Goal: Navigation & Orientation: Find specific page/section

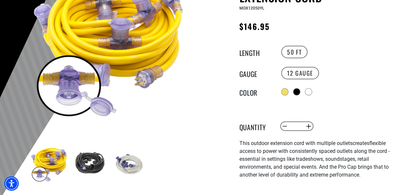
scroll to position [109, 0]
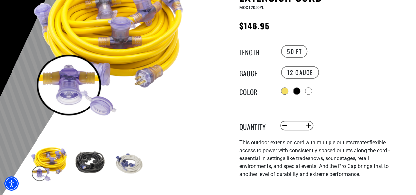
click at [88, 167] on img at bounding box center [89, 163] width 38 height 38
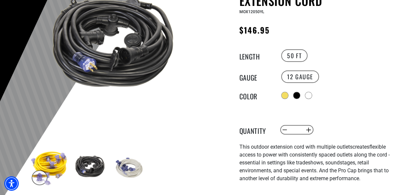
scroll to position [105, 0]
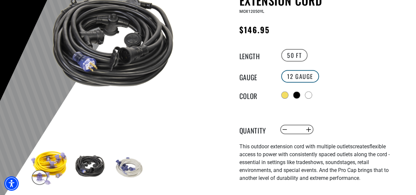
click at [302, 73] on label "12 GAUGE" at bounding box center [300, 76] width 38 height 13
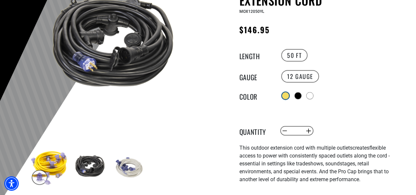
click at [285, 94] on div at bounding box center [285, 95] width 7 height 7
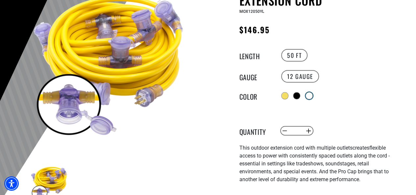
click at [313, 94] on div at bounding box center [309, 95] width 7 height 7
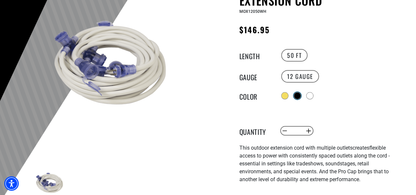
click at [296, 94] on div at bounding box center [297, 95] width 7 height 7
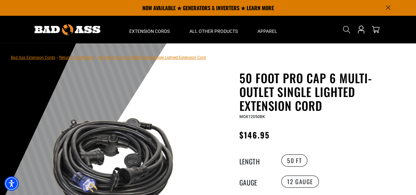
click at [388, 8] on icon "Announcement" at bounding box center [388, 7] width 5 height 5
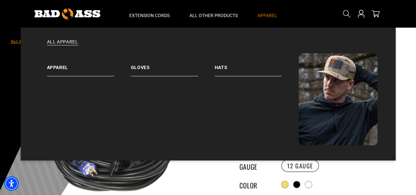
click at [264, 13] on span "Apparel" at bounding box center [268, 16] width 20 height 6
click at [267, 16] on span "Apparel" at bounding box center [268, 16] width 20 height 6
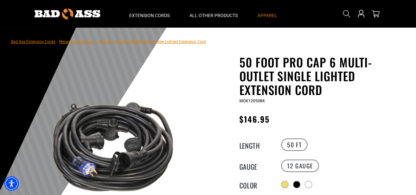
click at [267, 16] on span "Apparel" at bounding box center [268, 16] width 20 height 6
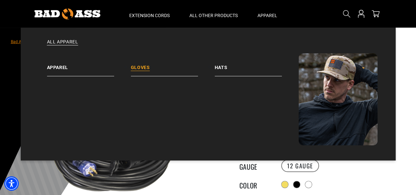
click at [144, 65] on link "Gloves" at bounding box center [173, 64] width 84 height 23
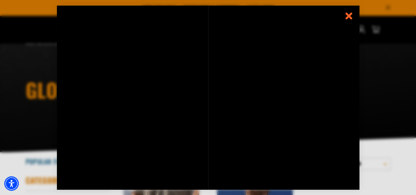
scroll to position [14, 0]
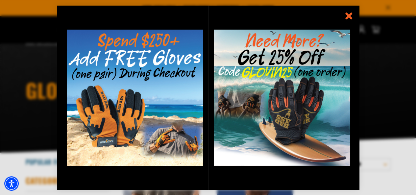
click at [350, 13] on icon "information" at bounding box center [349, 15] width 5 height 5
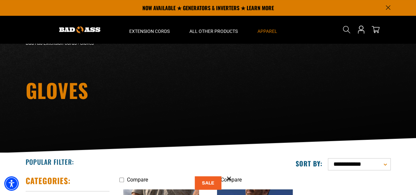
click at [350, 13] on p "NOW AVAILABLE ★ GENERATORS & INVERTERS ★ LEARN MORE" at bounding box center [208, 8] width 365 height 16
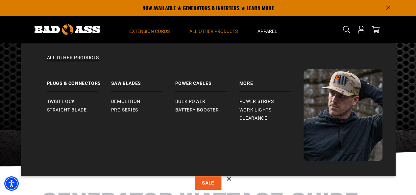
click at [215, 28] on span "All Other Products" at bounding box center [214, 31] width 48 height 6
click at [293, 85] on link "More" at bounding box center [272, 80] width 64 height 23
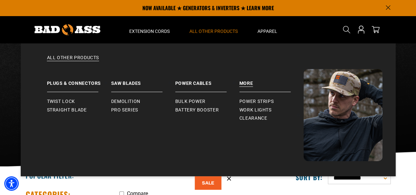
drag, startPoint x: 0, startPoint y: 0, endPoint x: 224, endPoint y: 28, distance: 226.2
click at [224, 28] on summary "All Other Products" at bounding box center [214, 30] width 68 height 28
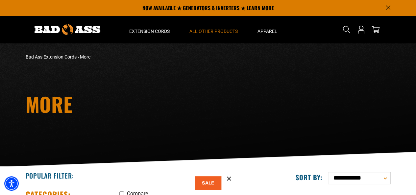
click at [216, 29] on span "All Other Products" at bounding box center [214, 31] width 48 height 6
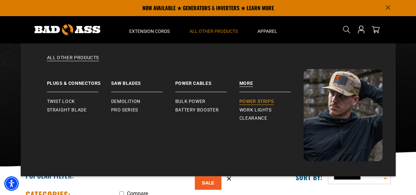
click at [266, 103] on span "Power Strips" at bounding box center [257, 102] width 35 height 6
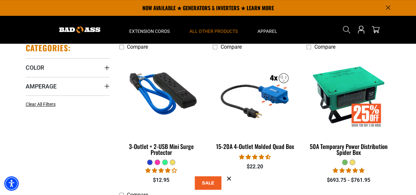
scroll to position [146, 0]
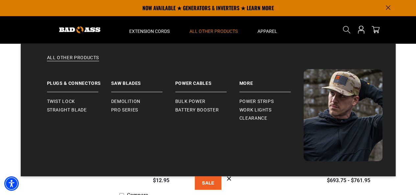
click at [222, 29] on span "All Other Products" at bounding box center [214, 31] width 48 height 6
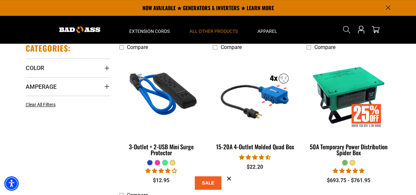
click at [222, 29] on span "All Other Products" at bounding box center [214, 31] width 48 height 6
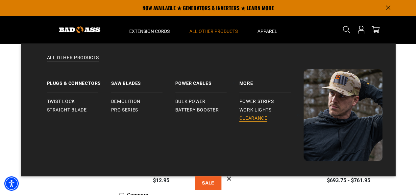
click at [257, 117] on span "Clearance" at bounding box center [254, 119] width 28 height 6
